Goal: Task Accomplishment & Management: Complete application form

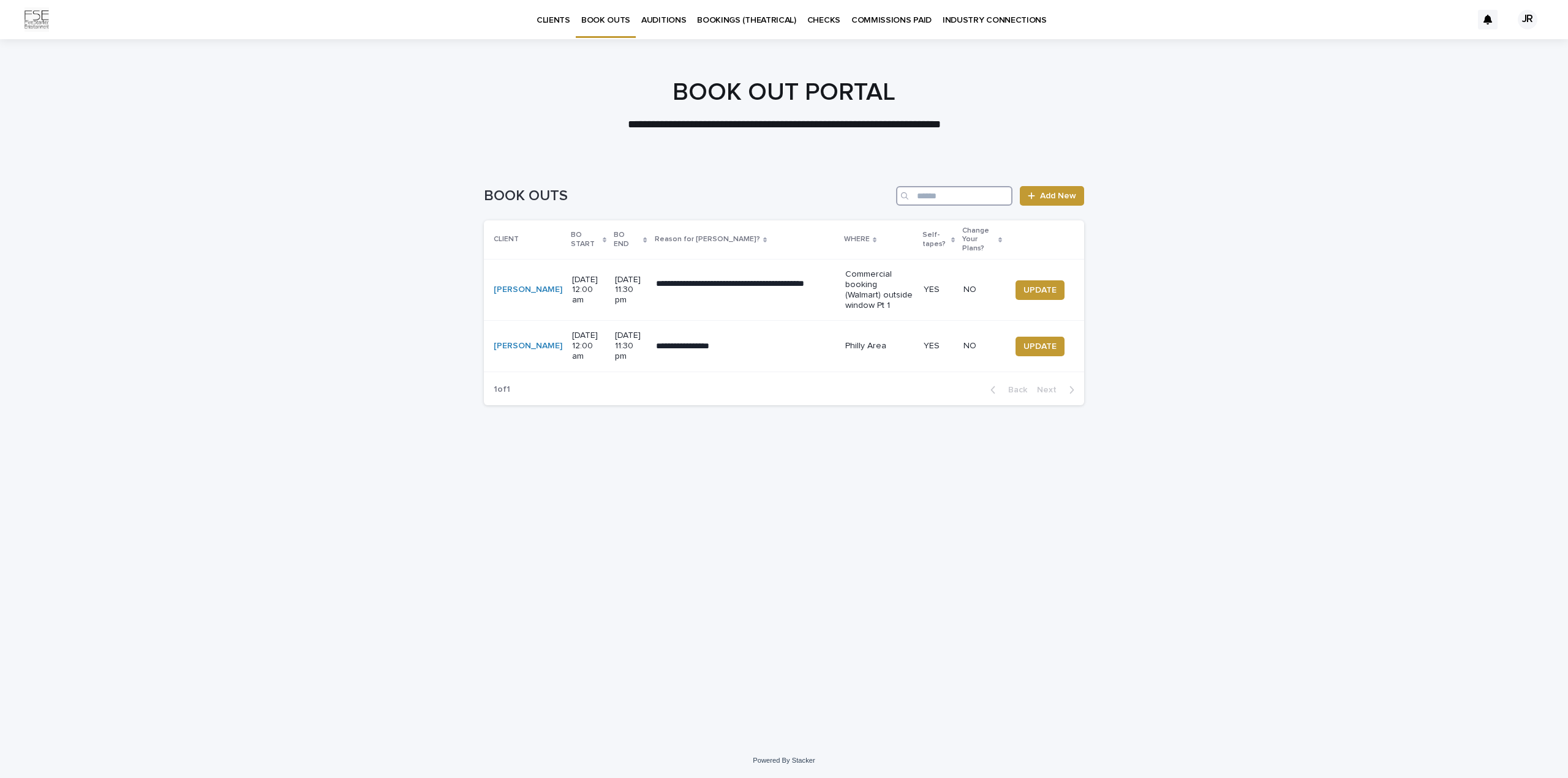
click at [955, 194] on input "Search" at bounding box center [954, 196] width 116 height 20
click at [1047, 199] on span "Add New" at bounding box center [1058, 196] width 36 height 9
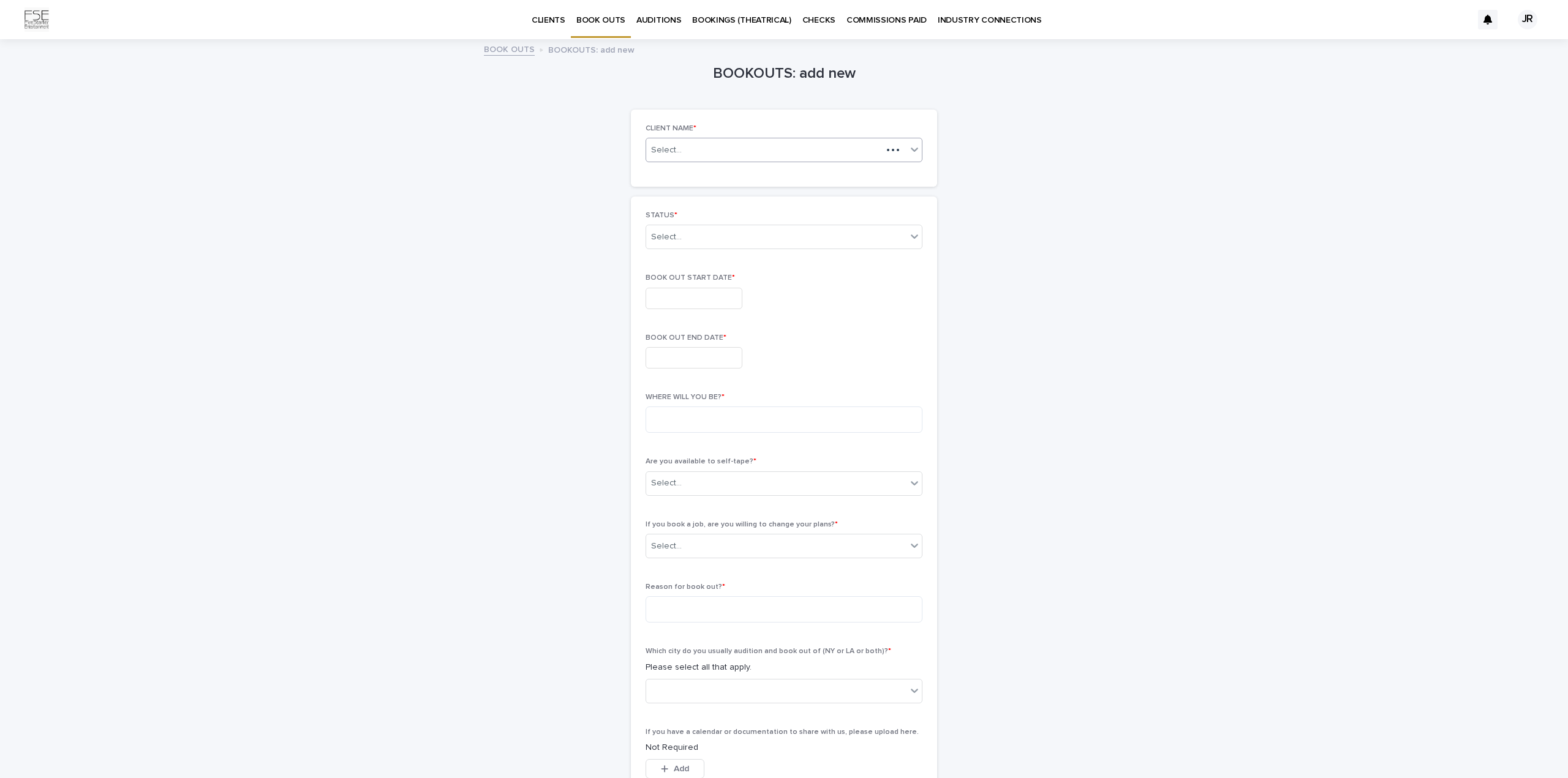
click at [719, 155] on div "Select..." at bounding box center [764, 150] width 236 height 15
click at [704, 170] on div "[PERSON_NAME]" at bounding box center [780, 173] width 276 height 21
click at [675, 216] on p "STATUS *" at bounding box center [784, 216] width 277 height 9
click at [668, 245] on div "Select..." at bounding box center [777, 237] width 261 height 20
click at [668, 254] on div "CURRENT BOOK OUT" at bounding box center [780, 260] width 276 height 21
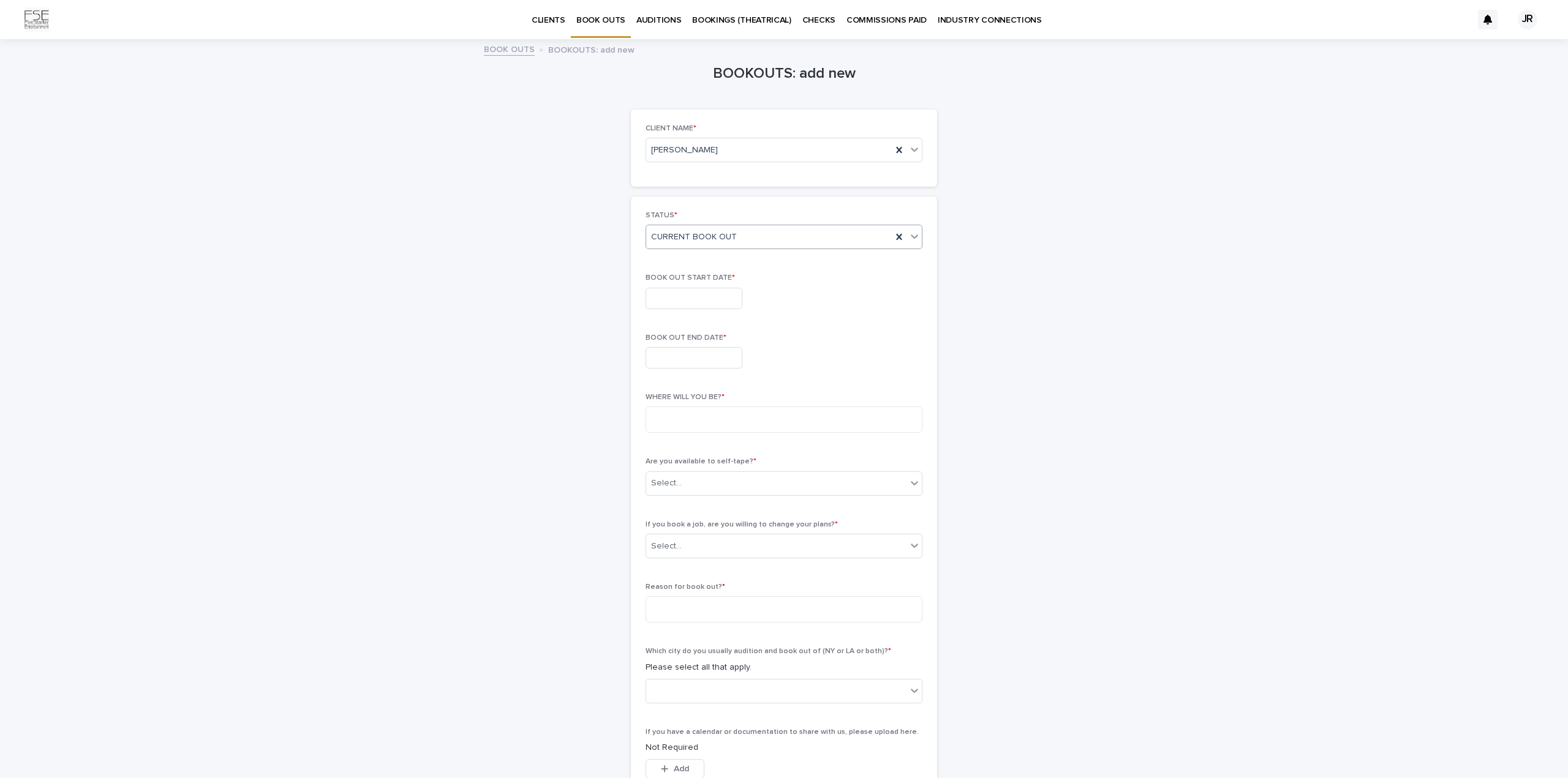
click at [659, 286] on div "BOOK OUT START DATE *" at bounding box center [784, 295] width 277 height 45
click at [659, 295] on input "text" at bounding box center [694, 299] width 97 height 21
click at [609, 243] on div "26" at bounding box center [611, 237] width 16 height 16
type input "**********"
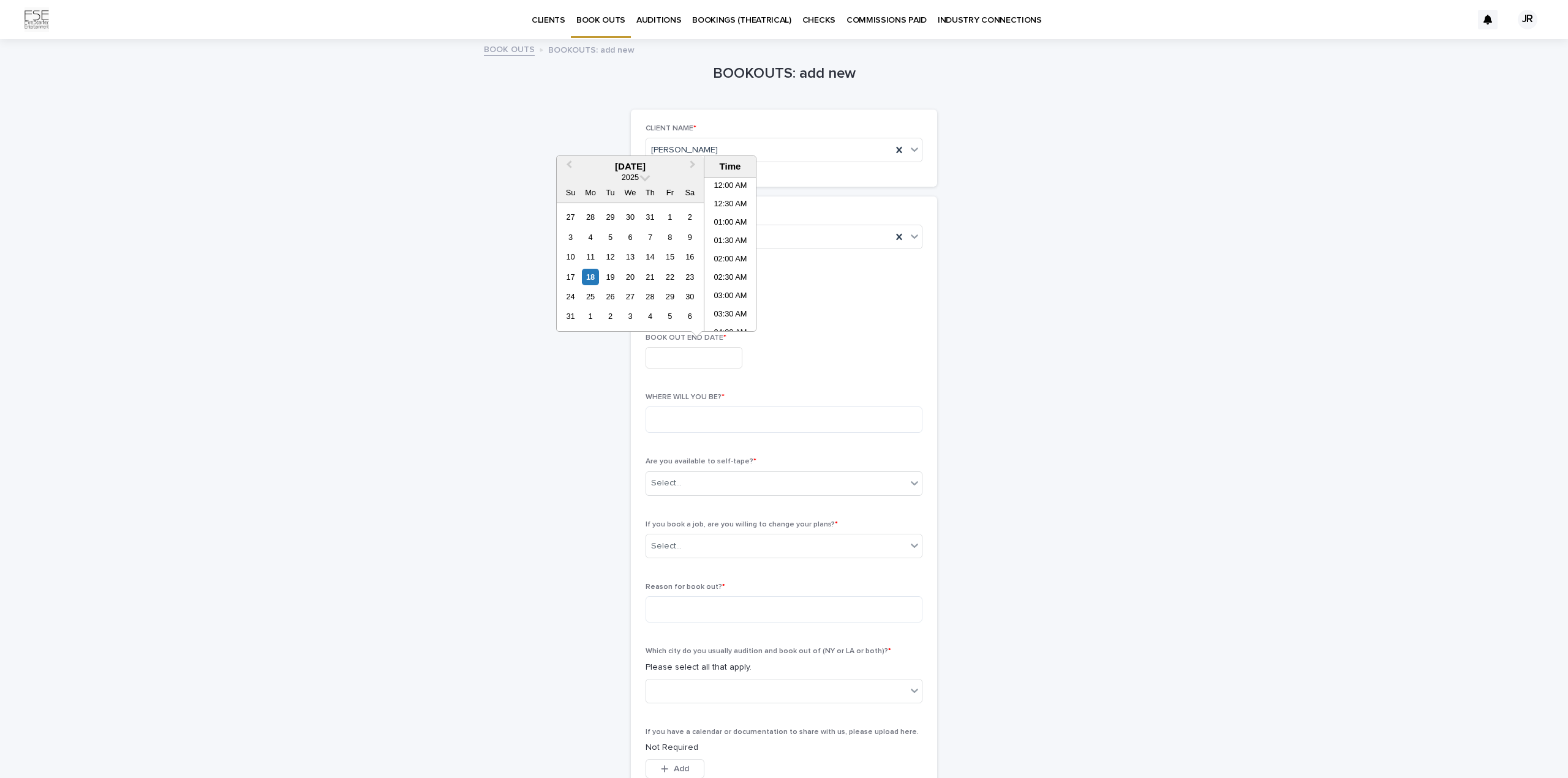
click at [703, 347] on input "text" at bounding box center [694, 358] width 97 height 21
click at [632, 299] on div "27" at bounding box center [630, 296] width 16 height 16
click at [719, 352] on input "**********" at bounding box center [694, 358] width 97 height 21
click at [725, 319] on li "11:30 PM" at bounding box center [730, 322] width 52 height 19
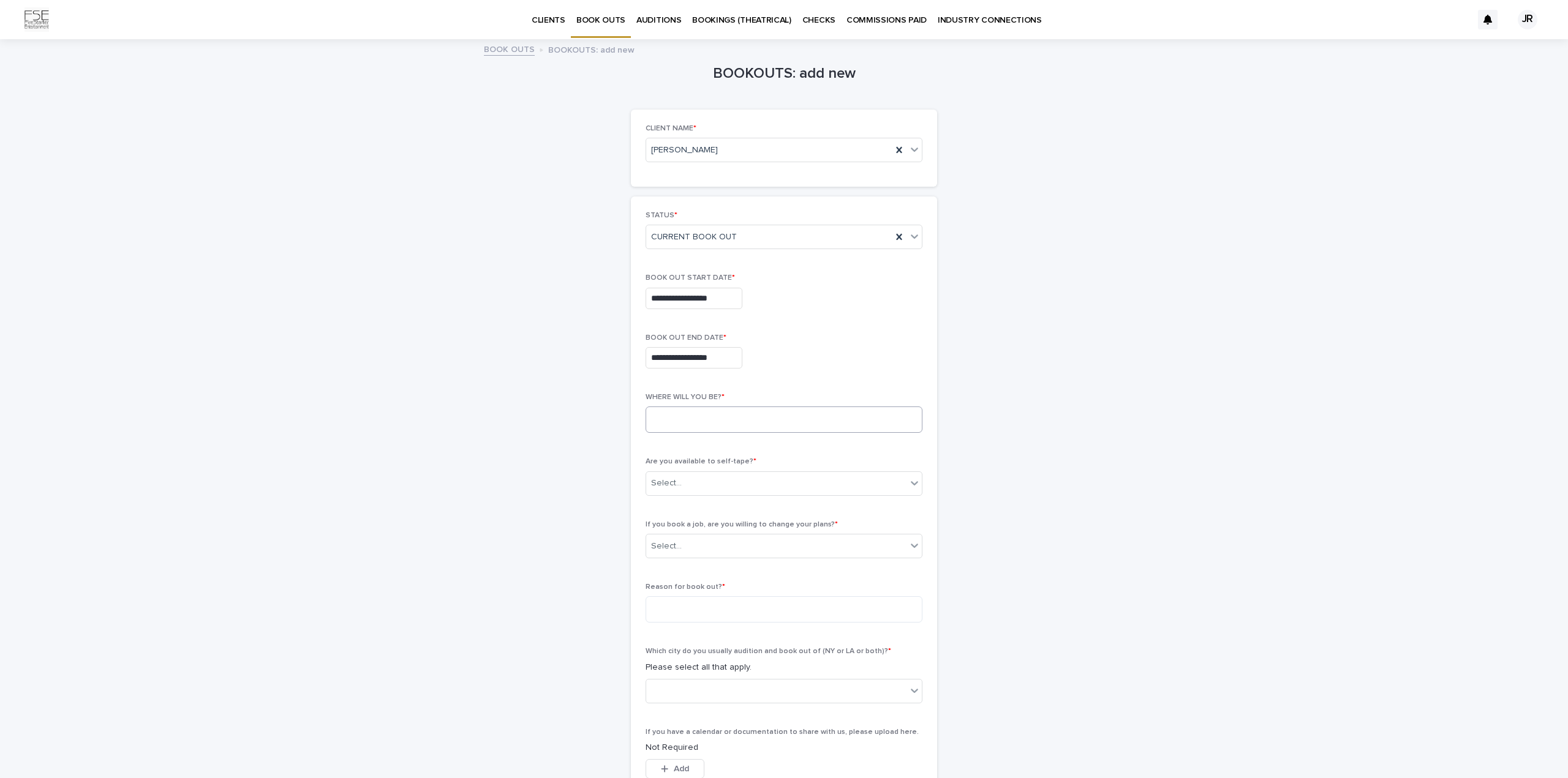
type input "**********"
click at [684, 413] on textarea at bounding box center [784, 420] width 277 height 26
type textarea "**********"
click at [755, 477] on div "Select..." at bounding box center [777, 483] width 261 height 20
click at [718, 509] on div "YES" at bounding box center [780, 507] width 276 height 21
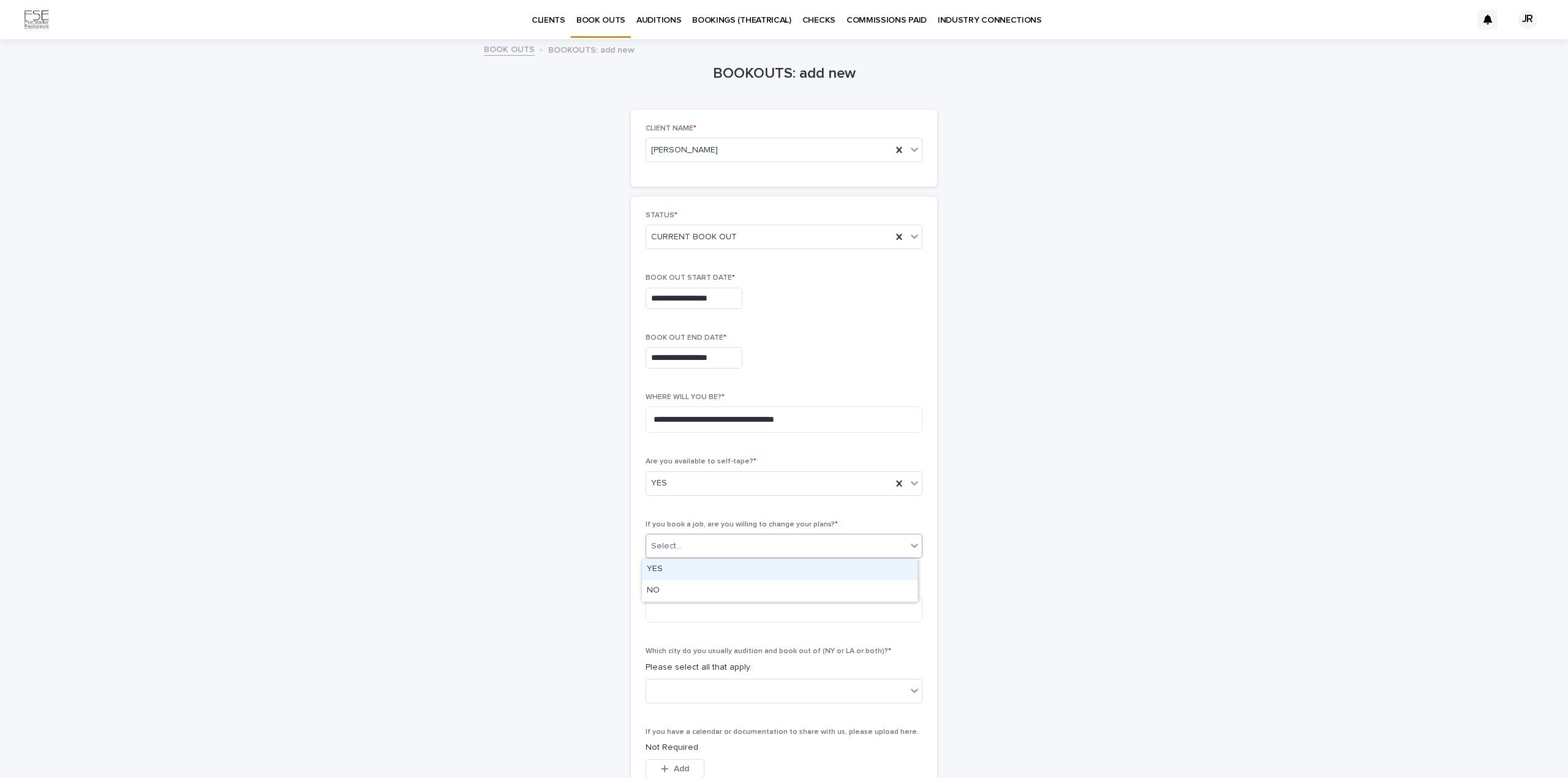
click at [709, 549] on div "Select..." at bounding box center [777, 546] width 261 height 20
click at [694, 588] on div "NO" at bounding box center [780, 591] width 276 height 21
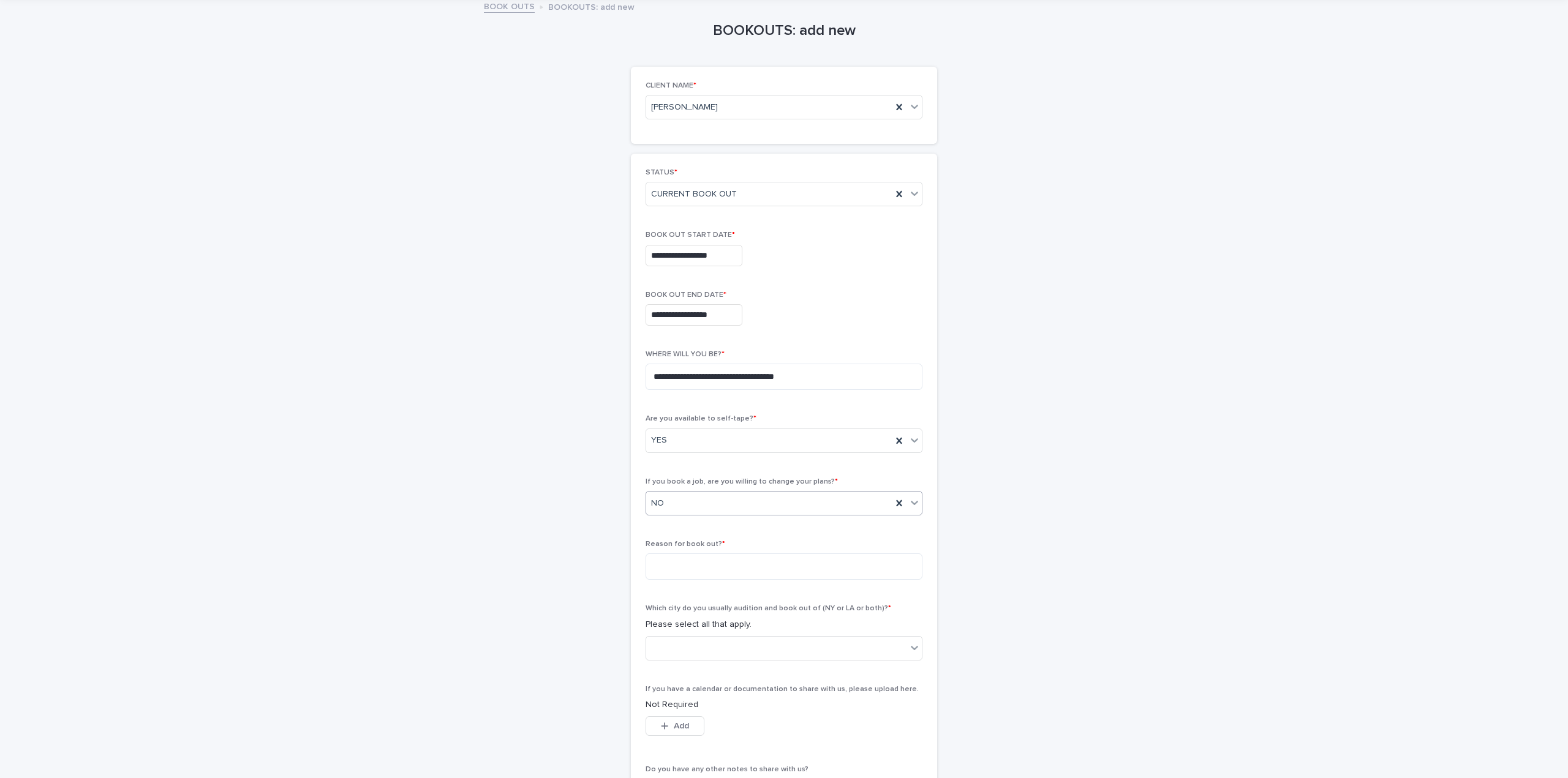
scroll to position [123, 0]
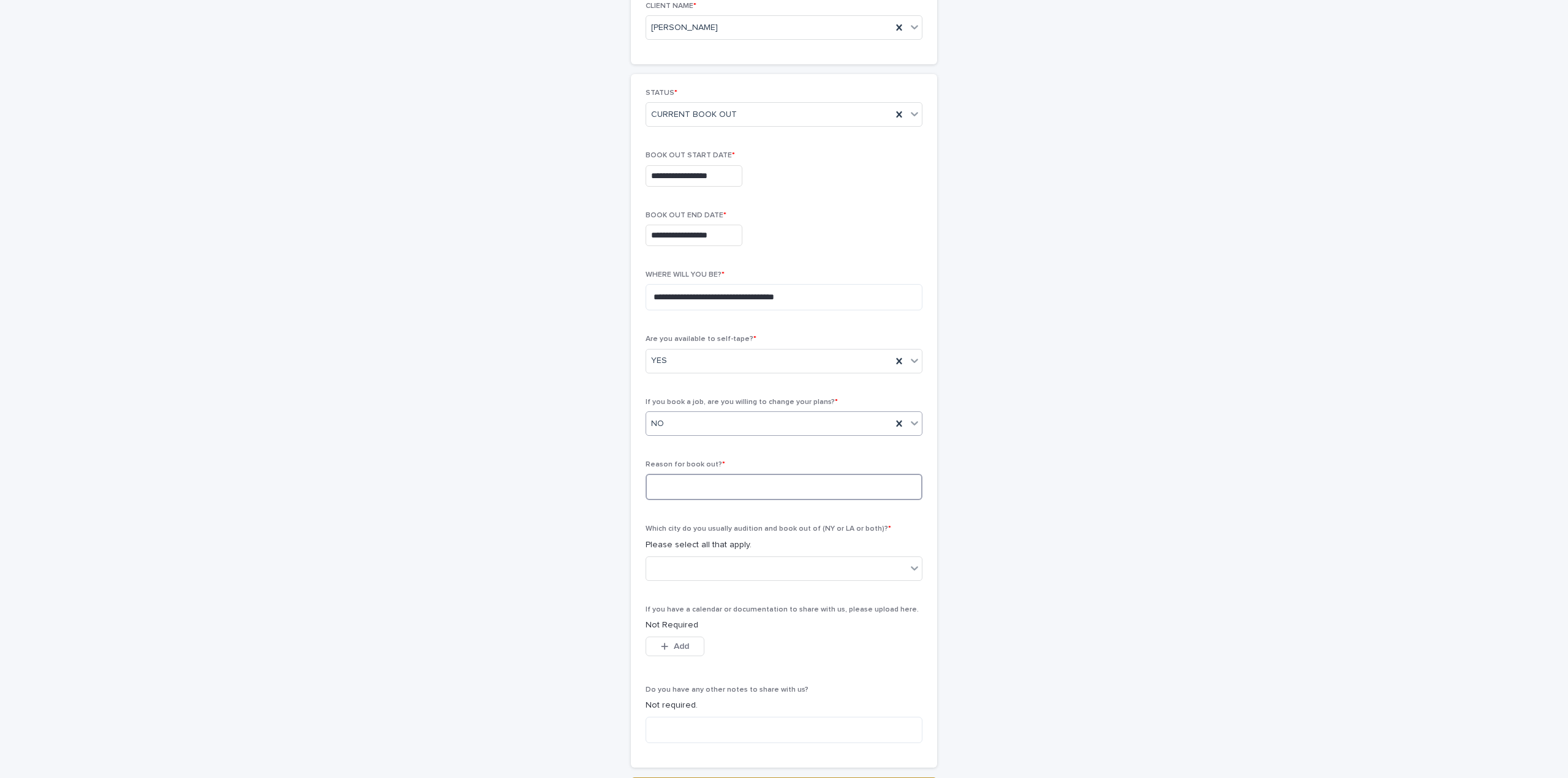
click at [753, 481] on textarea at bounding box center [784, 487] width 277 height 26
type textarea "**********"
click at [737, 573] on div at bounding box center [777, 568] width 261 height 20
click at [697, 592] on span "Los Angeles" at bounding box center [692, 592] width 90 height 14
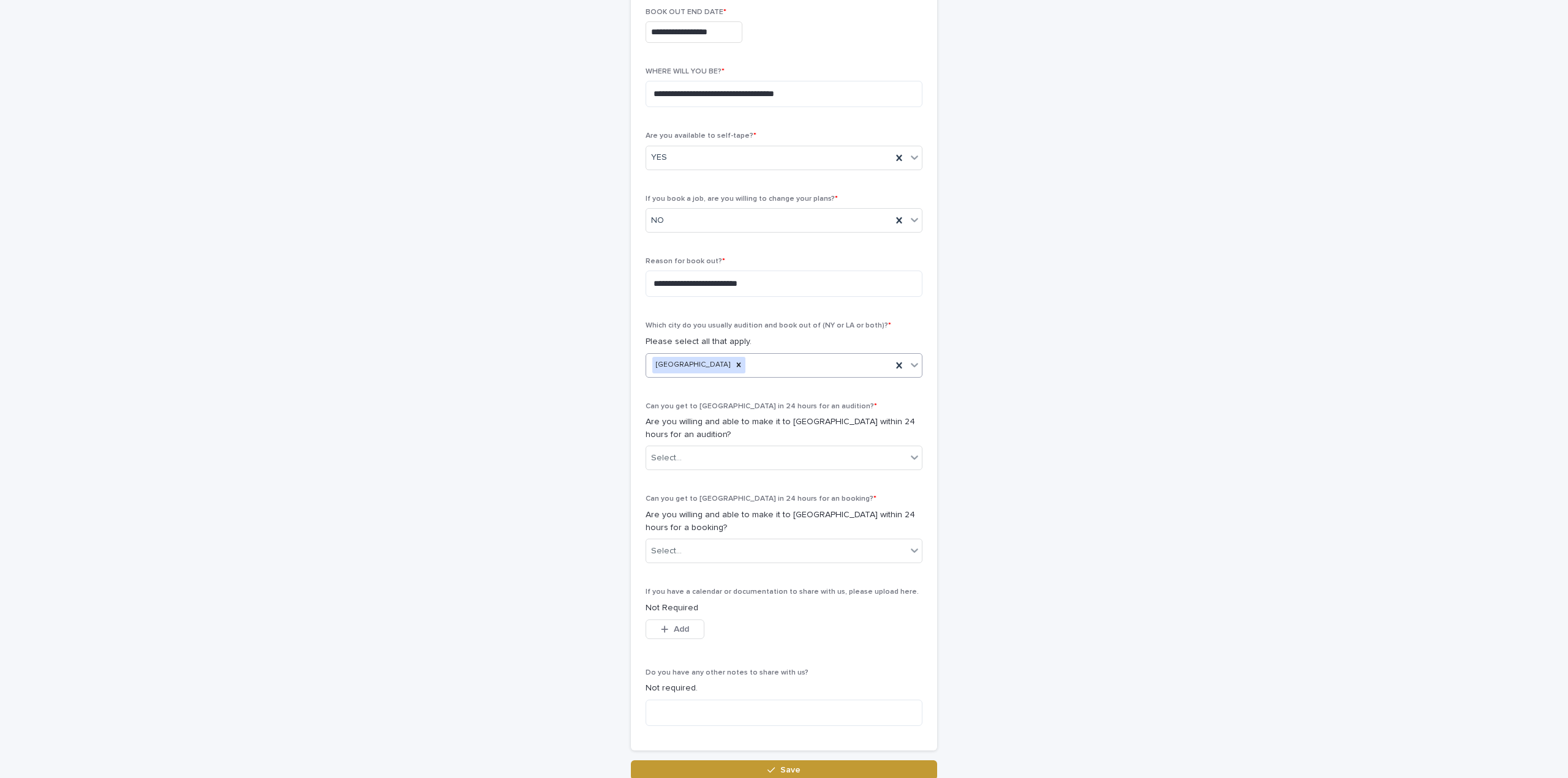
scroll to position [338, 0]
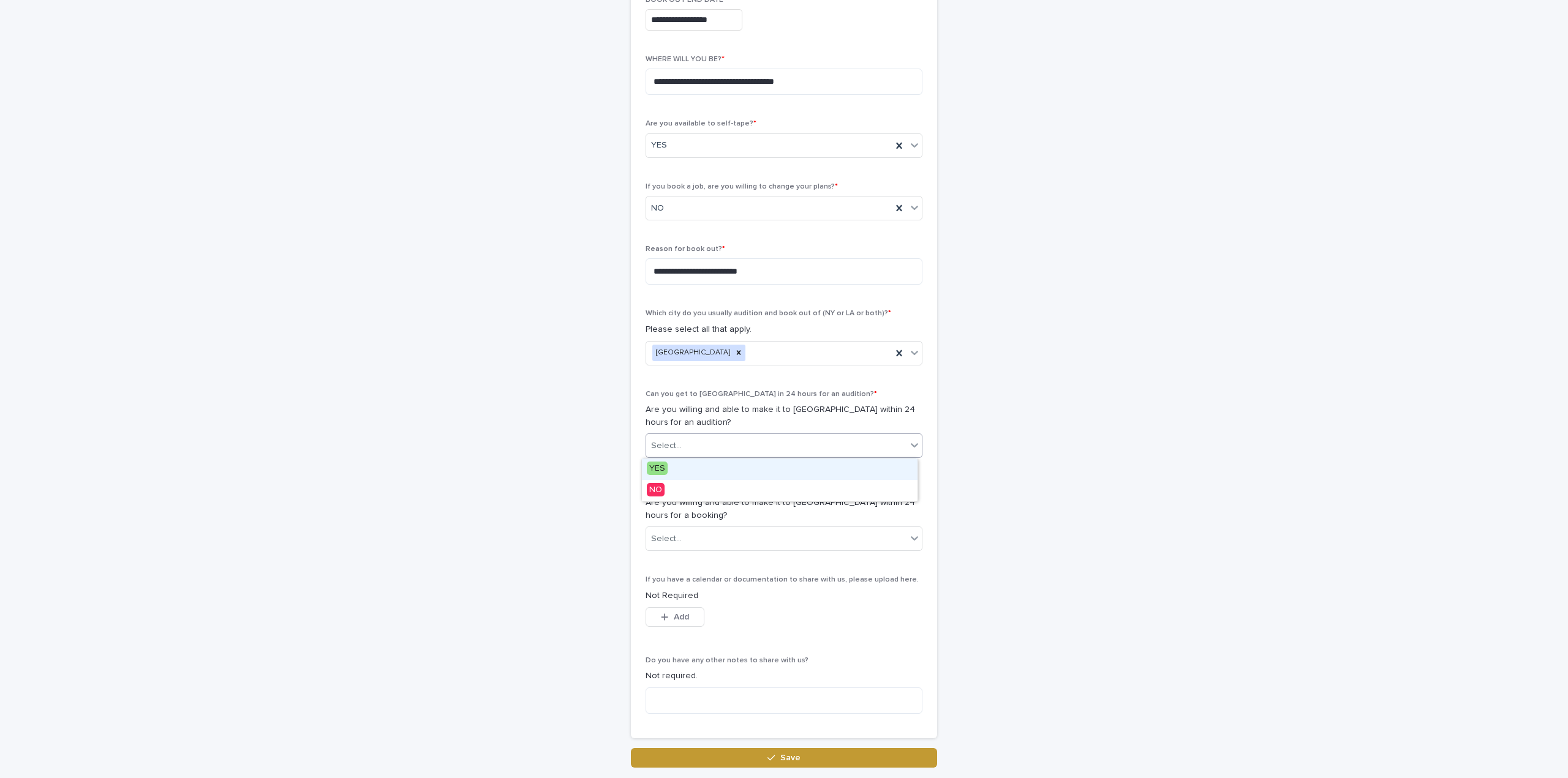
click at [721, 439] on div "Select..." at bounding box center [777, 446] width 261 height 20
click at [696, 466] on div "YES" at bounding box center [780, 470] width 276 height 21
click at [670, 541] on div "Select..." at bounding box center [667, 540] width 31 height 13
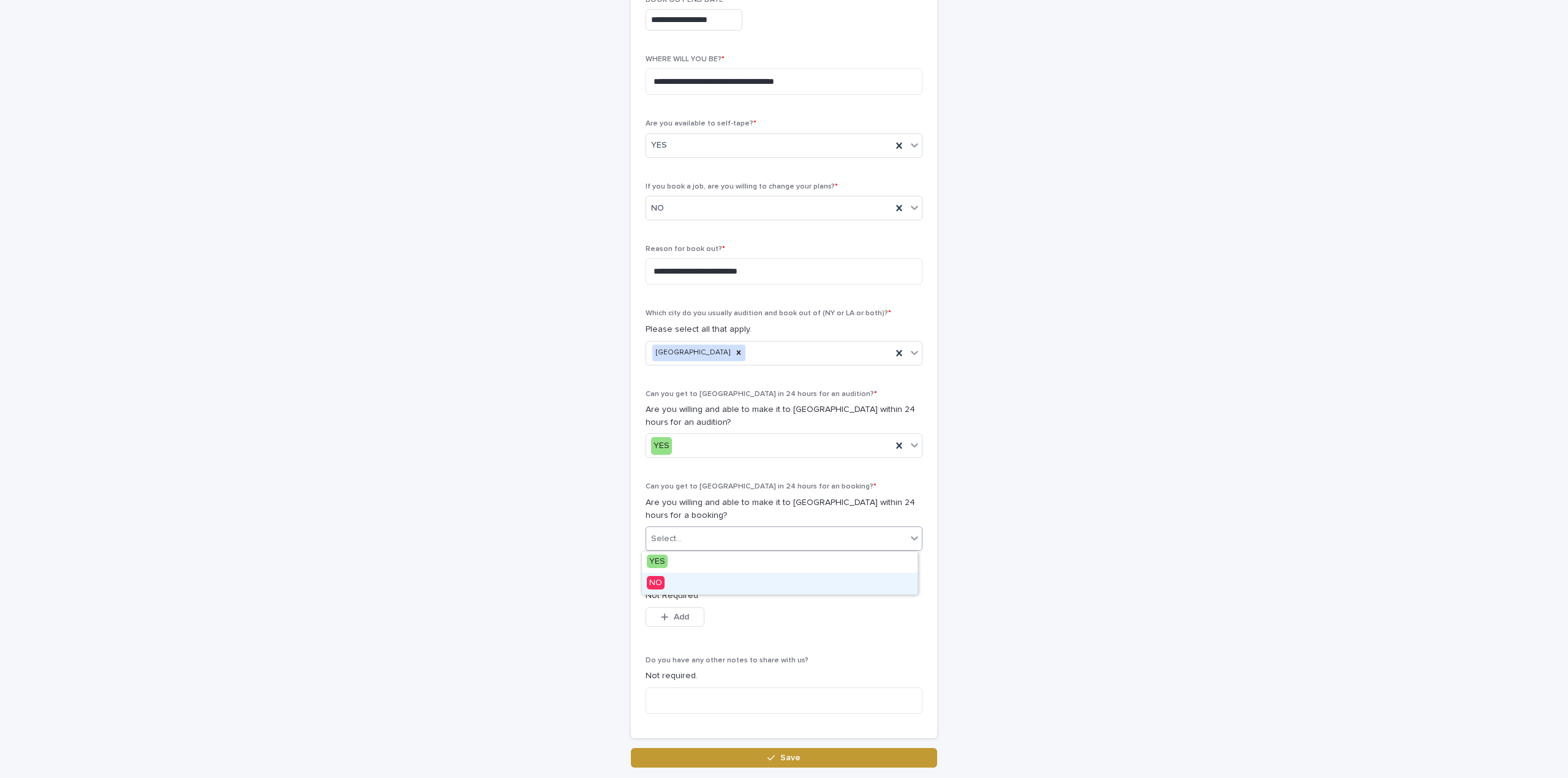
click at [664, 577] on span "NO" at bounding box center [656, 583] width 18 height 14
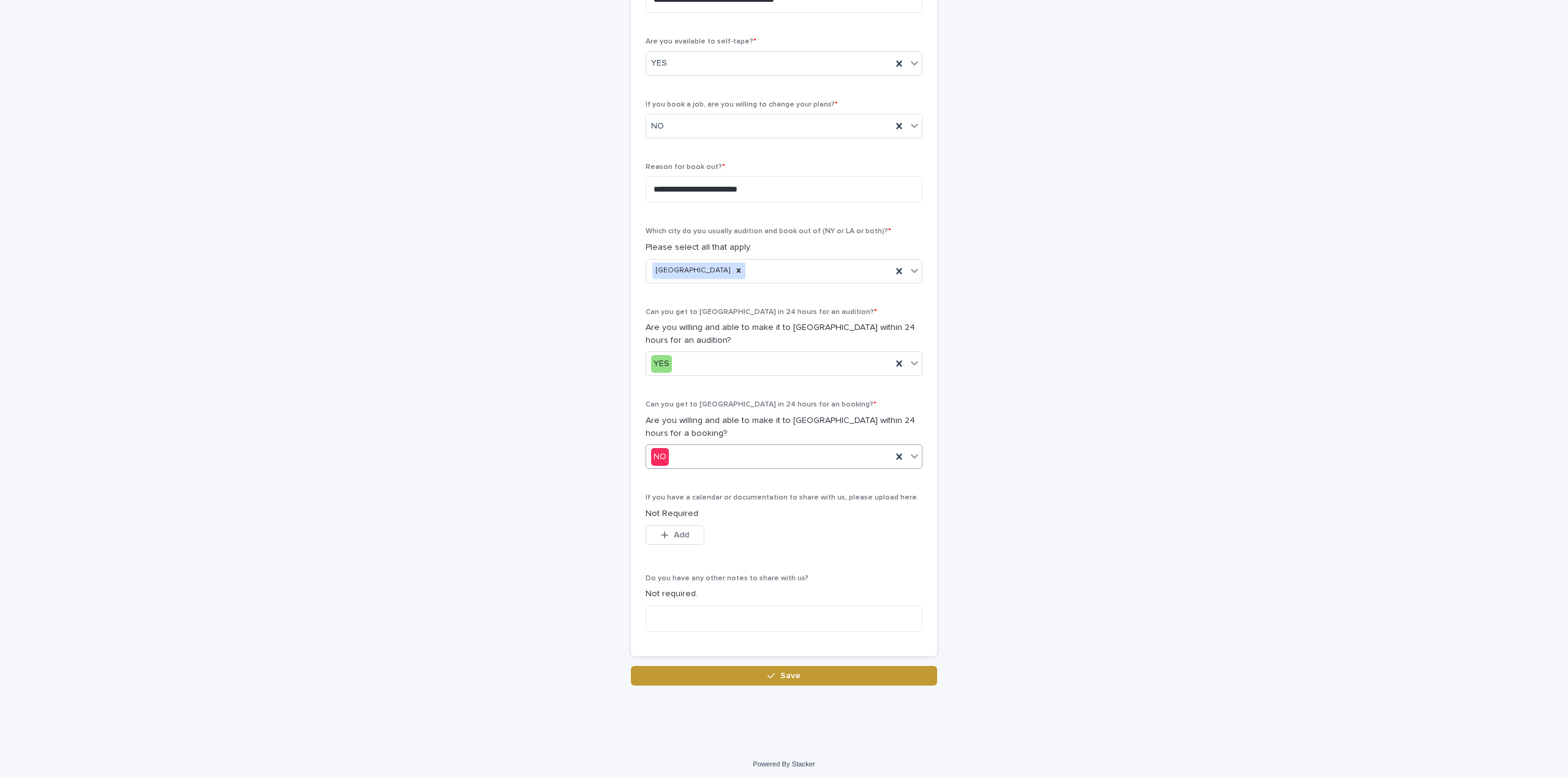
scroll to position [424, 0]
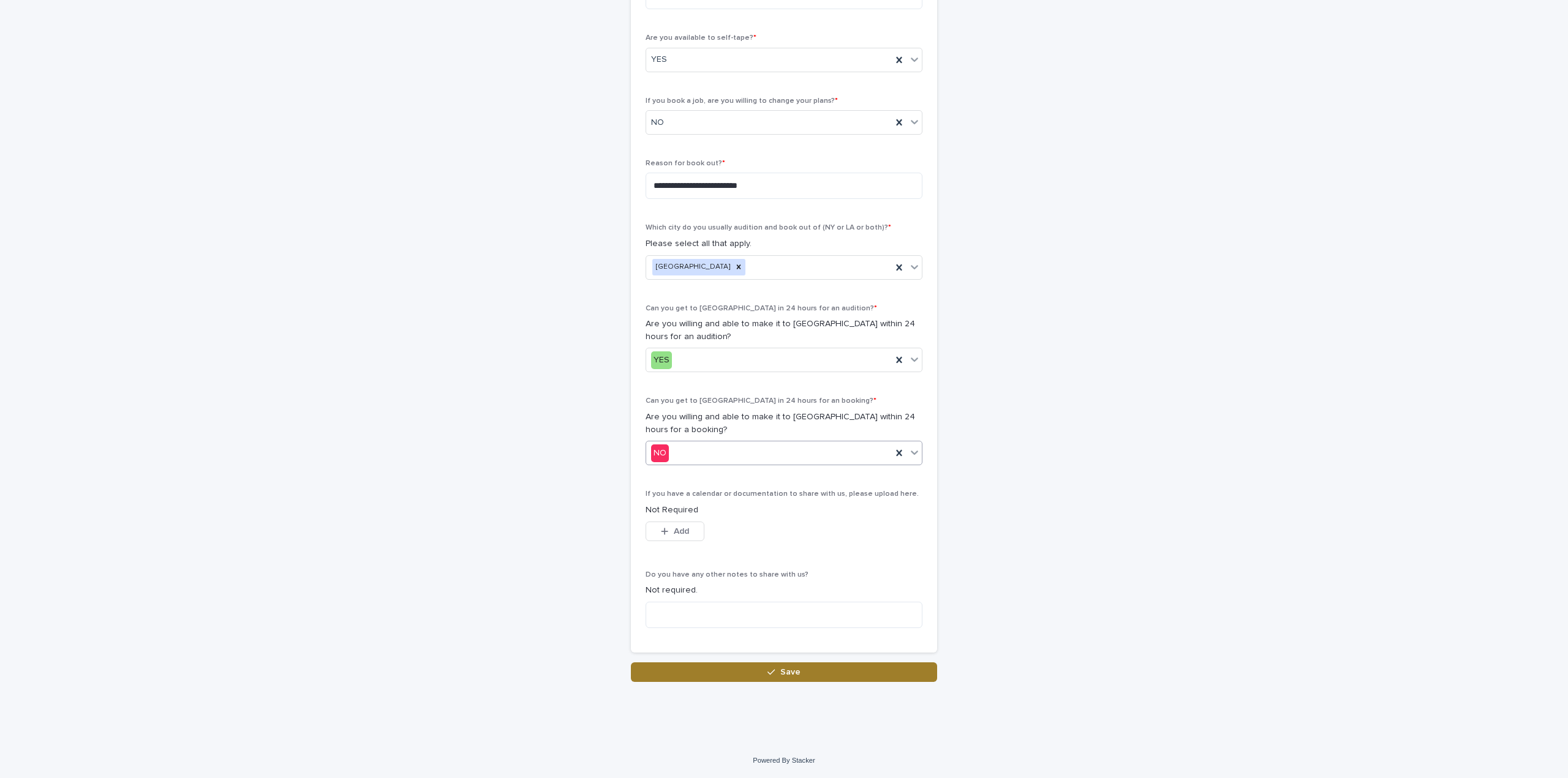
click at [703, 676] on button "Save" at bounding box center [784, 672] width 306 height 20
